Goal: Information Seeking & Learning: Learn about a topic

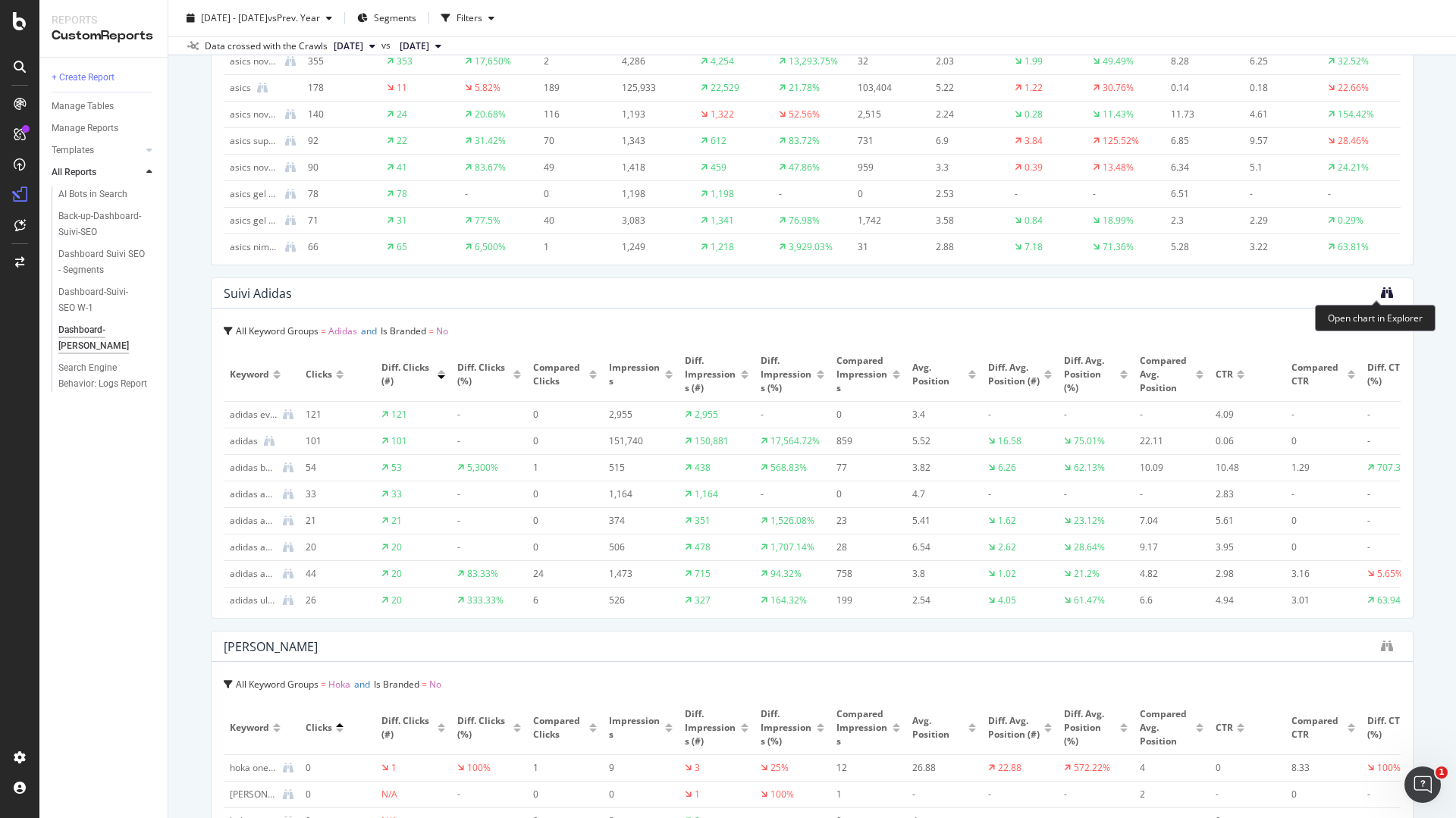
click at [1381, 289] on icon "binoculars" at bounding box center [1387, 292] width 12 height 12
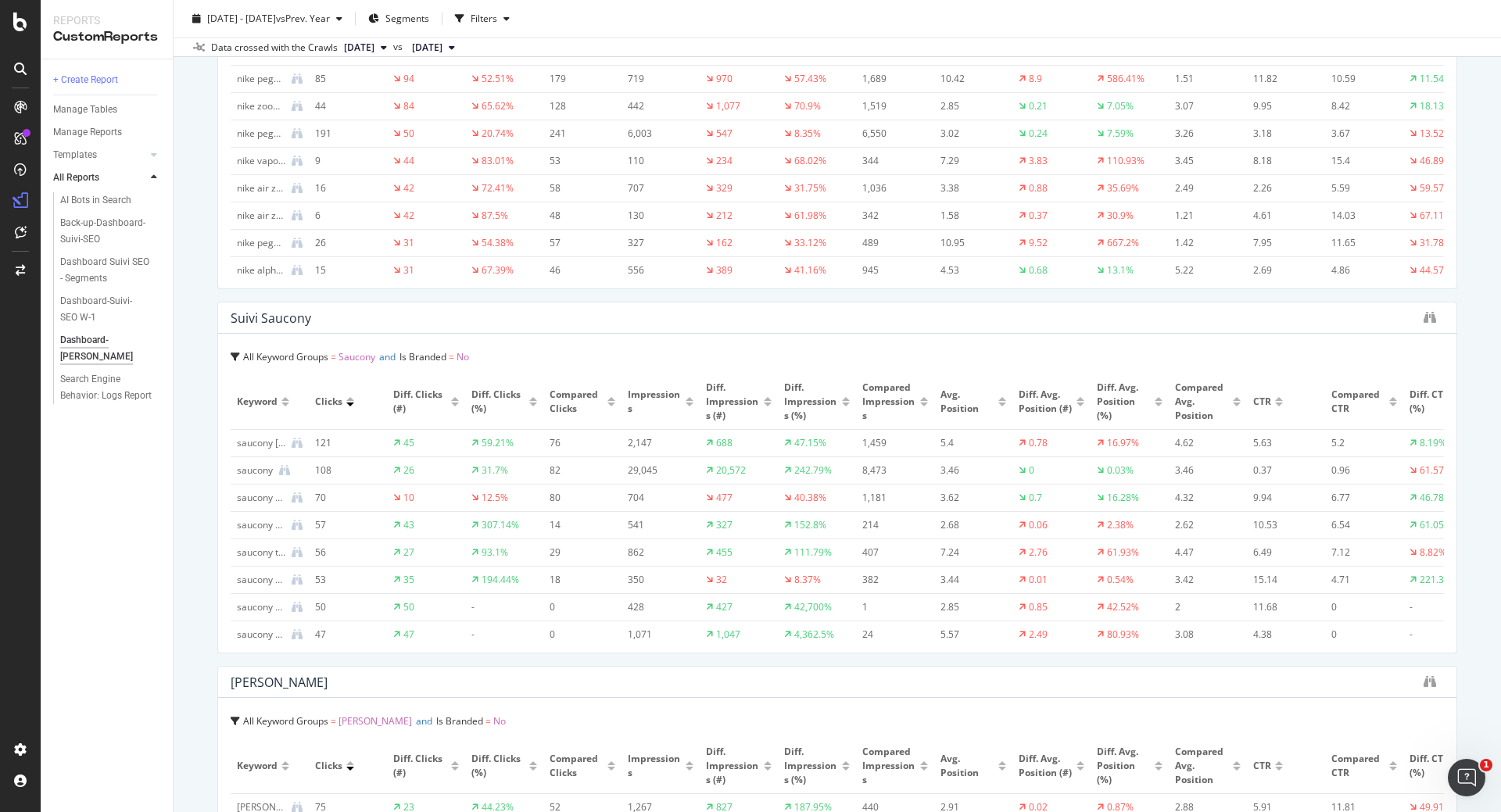
scroll to position [3912, 0]
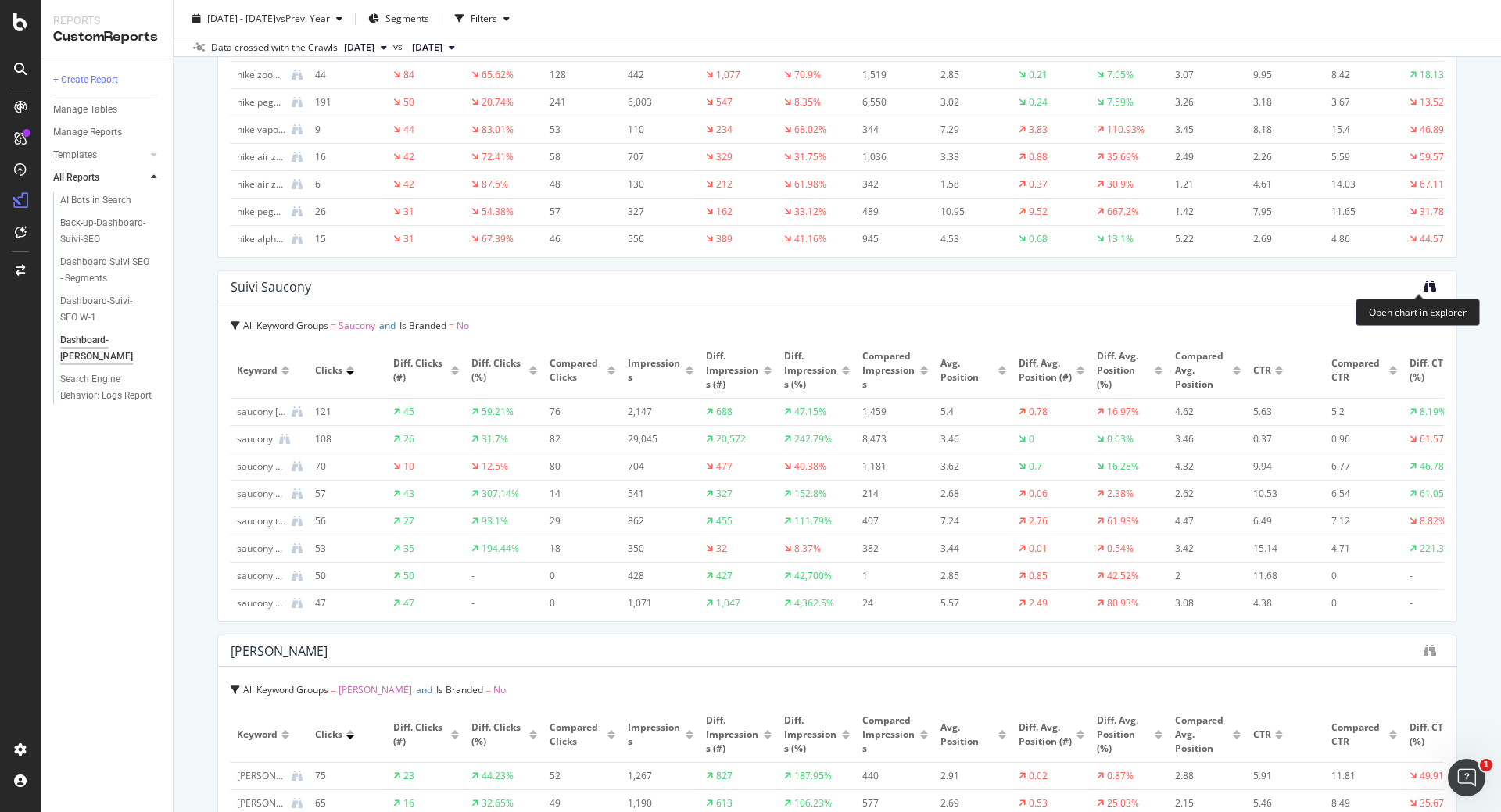
click at [1424, 286] on icon "binoculars" at bounding box center [1430, 286] width 12 height 12
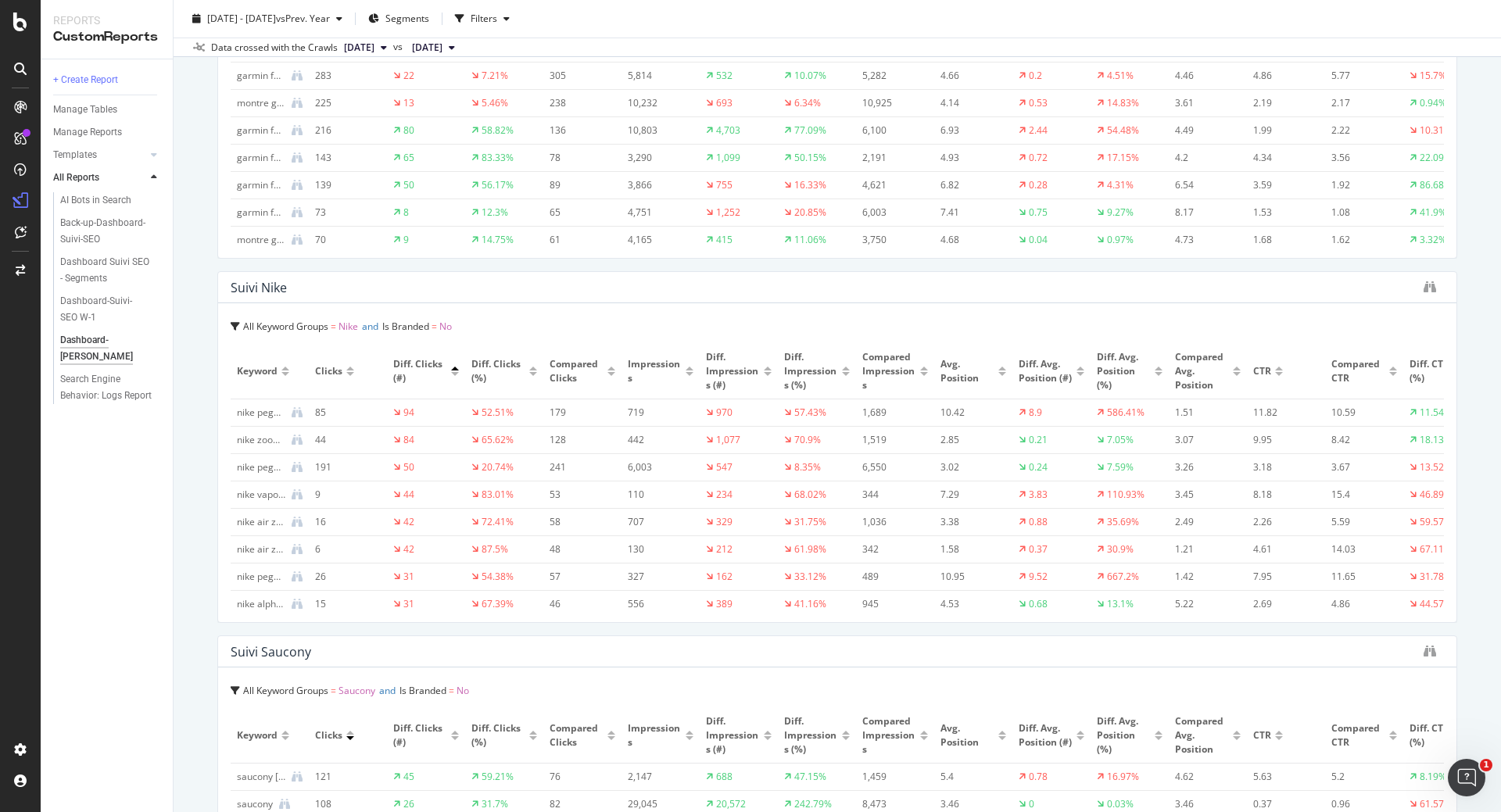
scroll to position [3555, 0]
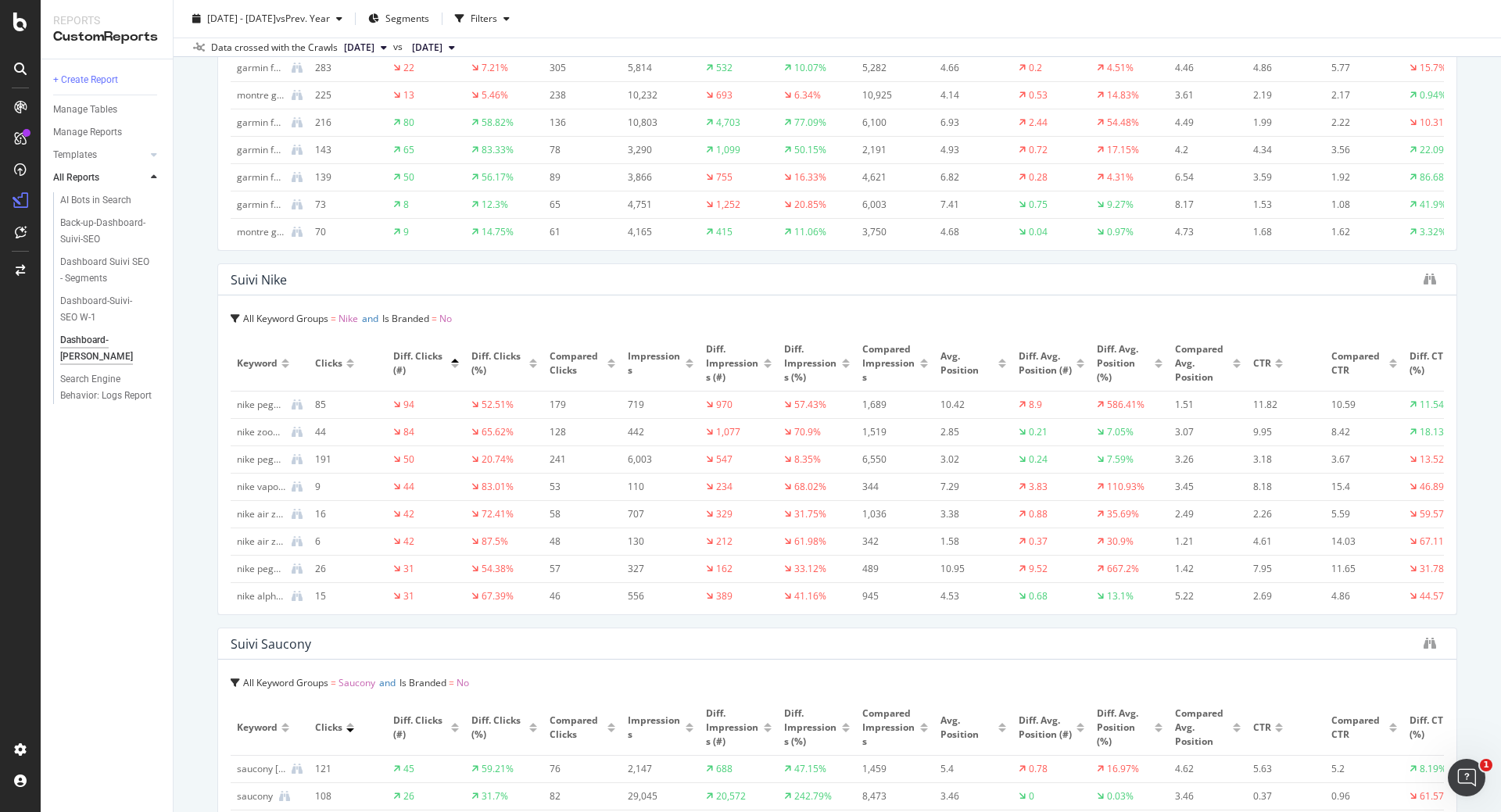
click at [1426, 276] on div at bounding box center [1434, 280] width 21 height 16
click at [1424, 277] on icon "binoculars" at bounding box center [1430, 279] width 12 height 12
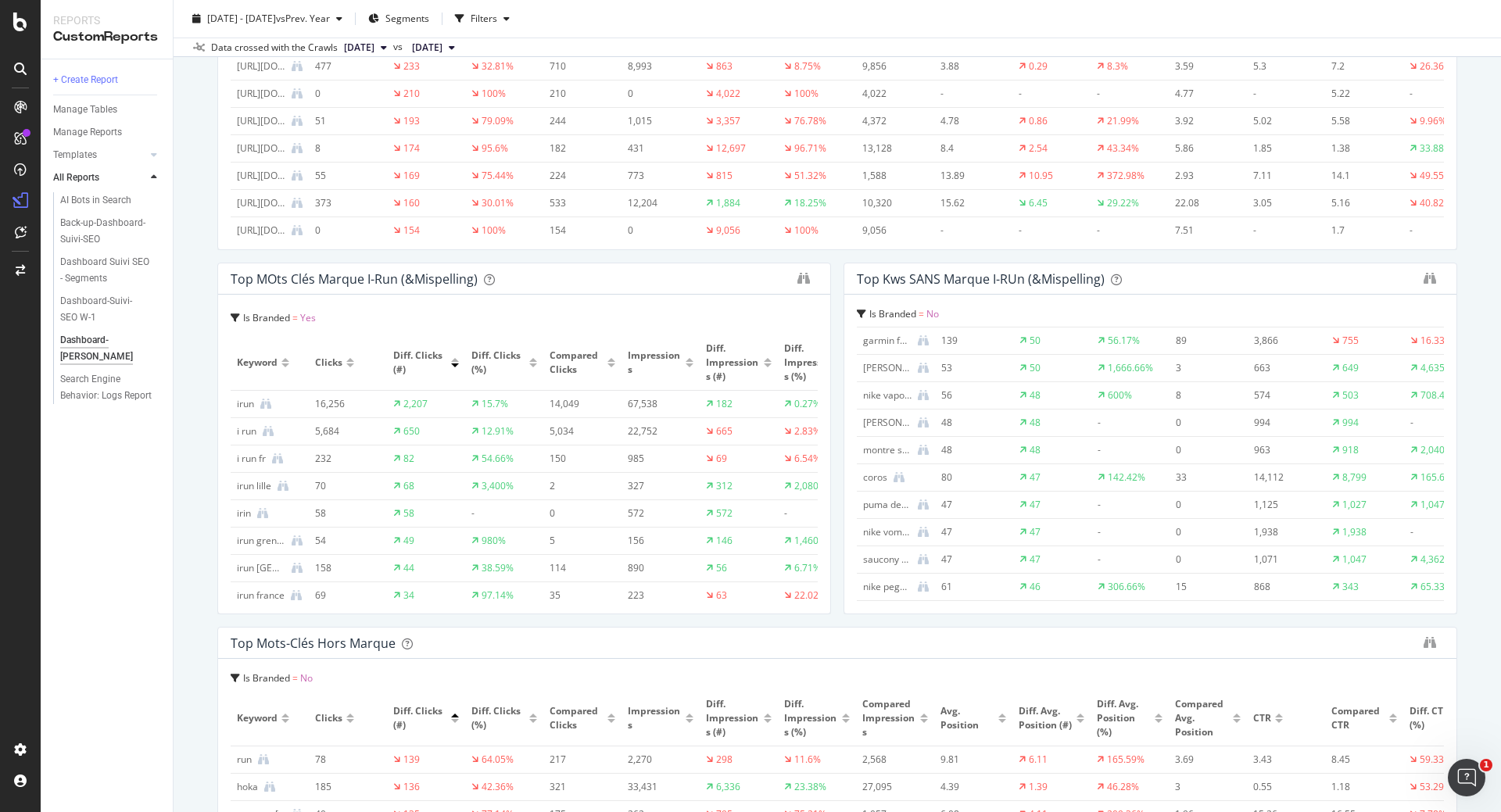
scroll to position [0, 681]
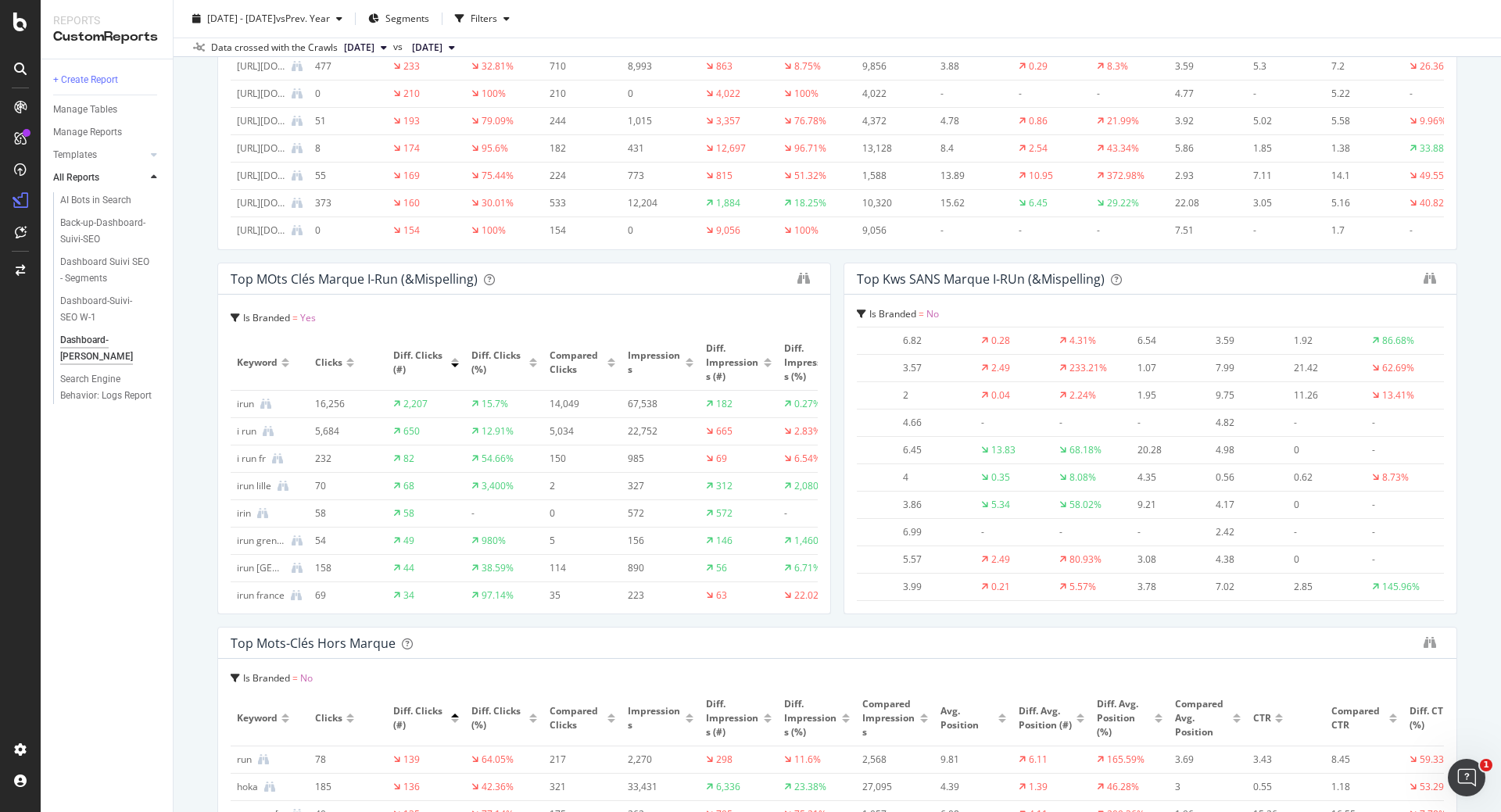
drag, startPoint x: 327, startPoint y: 475, endPoint x: 0, endPoint y: 783, distance: 449.2
click at [0, 783] on div "Reports CustomReports + Create Report Manage Tables Manage Reports Templates AI…" at bounding box center [750, 406] width 1501 height 812
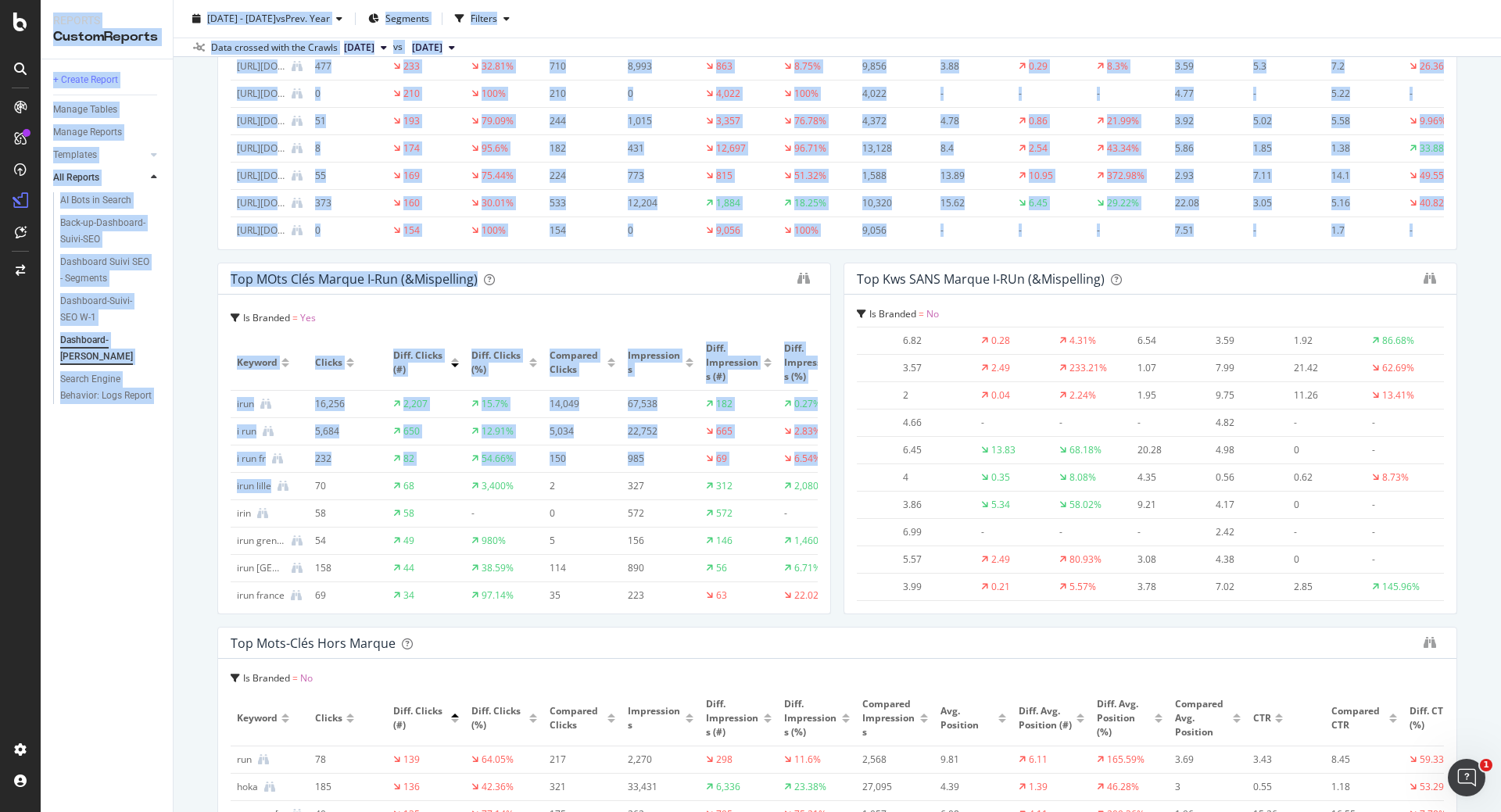
click at [195, 689] on div "Dashboard-Suivi-SEO YoY Dashboard-Suivi-SEO YoY [DOMAIN_NAME] Clone Schedule Em…" at bounding box center [838, 406] width 1328 height 812
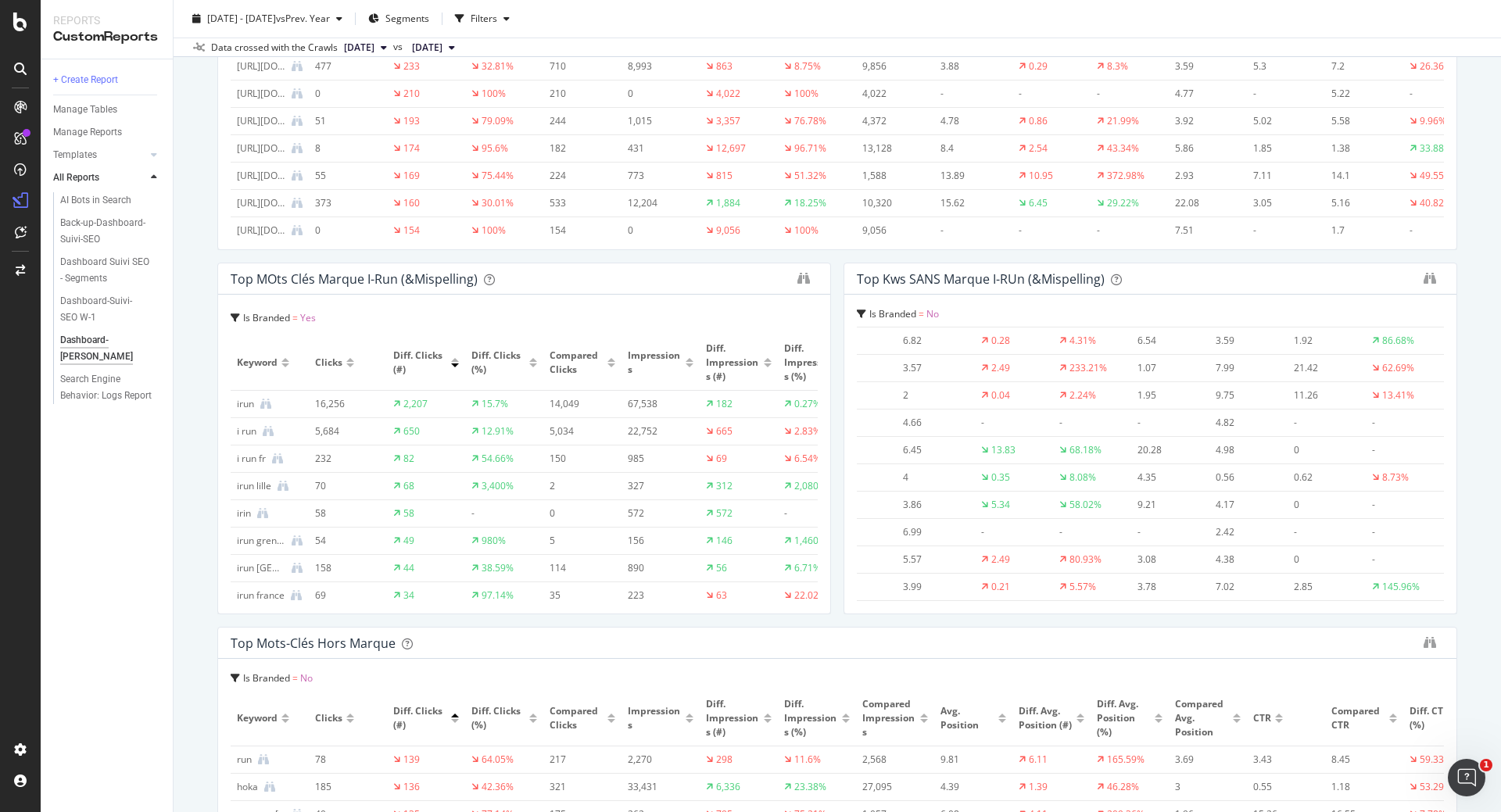
click at [204, 224] on div "Dashboard-Suivi-SEO YoY Dashboard-Suivi-SEO YoY [DOMAIN_NAME] Clone Schedule Em…" at bounding box center [838, 406] width 1328 height 812
